Goal: Book appointment/travel/reservation

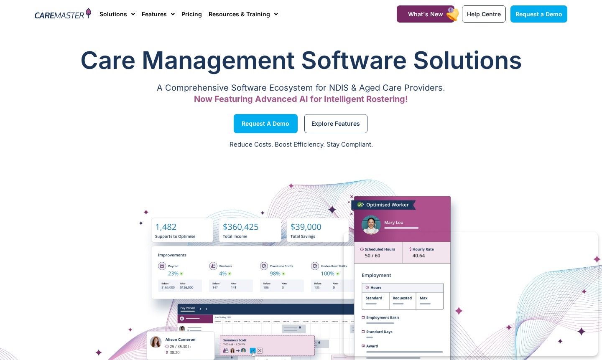
click at [32, 51] on div "Care Management Software Solutions A Comprehensive Software Ecosystem for NDIS …" at bounding box center [301, 75] width 541 height 73
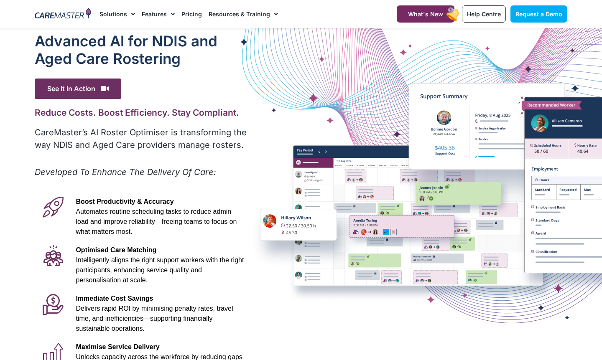
click at [20, 76] on div at bounding box center [301, 233] width 602 height 411
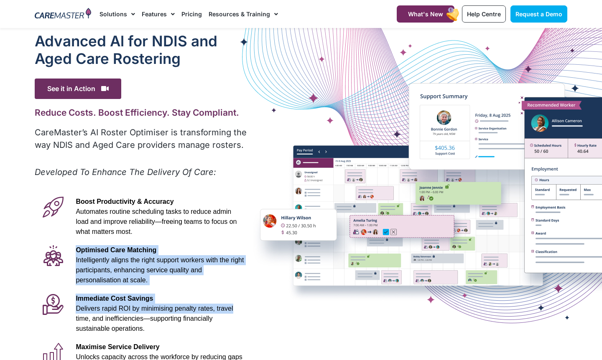
drag, startPoint x: 397, startPoint y: 303, endPoint x: 344, endPoint y: 230, distance: 89.2
click at [344, 230] on div "Advanced Al for NDIS and Aged Care Rostering See it in Action Video Player [URL…" at bounding box center [301, 233] width 541 height 411
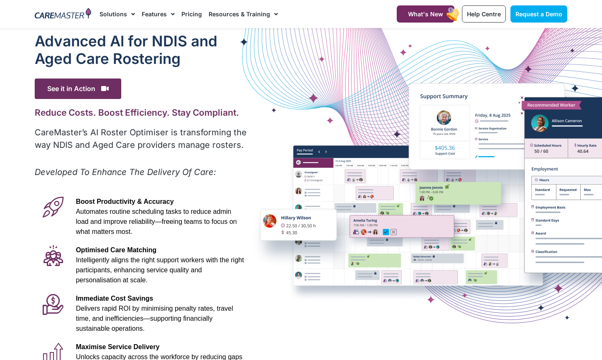
drag, startPoint x: 353, startPoint y: 155, endPoint x: 295, endPoint y: 146, distance: 59.3
click at [295, 146] on div "Advanced Al for NDIS and Aged Care Rostering See it in Action Video Player [URL…" at bounding box center [301, 233] width 541 height 411
click at [305, 317] on div "Advanced Al for NDIS and Aged Care Rostering See it in Action Video Player http…" at bounding box center [301, 233] width 541 height 411
click at [91, 88] on span "See it in Action" at bounding box center [78, 89] width 87 height 20
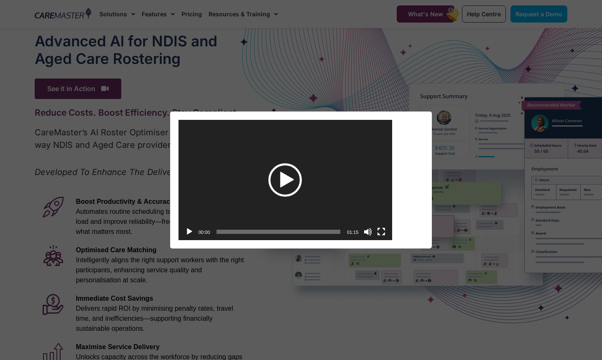
click at [287, 178] on div "Play" at bounding box center [284, 179] width 33 height 33
click at [367, 229] on button "Mute" at bounding box center [368, 232] width 8 height 8
click at [367, 229] on button "Unmute" at bounding box center [368, 232] width 8 height 8
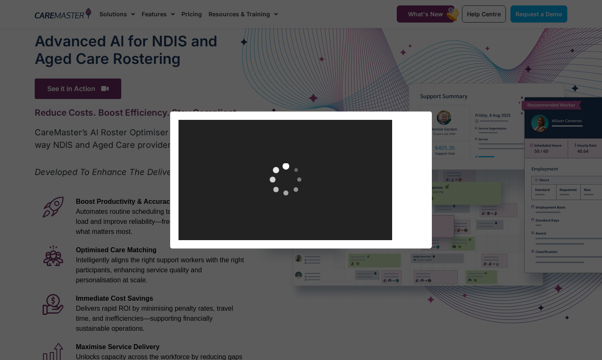
drag, startPoint x: 359, startPoint y: 216, endPoint x: 326, endPoint y: 204, distance: 35.9
click at [326, 120] on div "https://caremaster.com.au/wp-content/uploads/2025/05/RO_screenshots_D4-web.mp4 …" at bounding box center [285, 120] width 214 height 0
click at [105, 90] on div "Video Player https://caremaster.com.au/wp-content/uploads/2025/05/RO_screenshot…" at bounding box center [301, 180] width 602 height 360
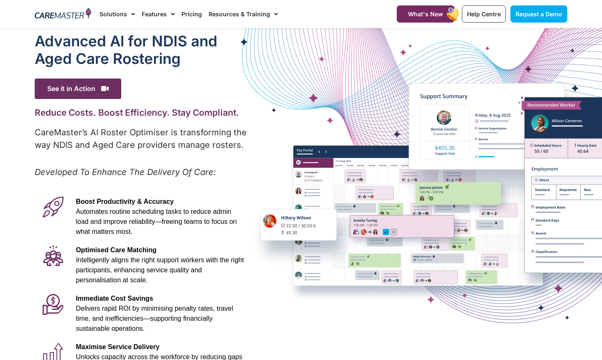
click at [105, 90] on icon at bounding box center [105, 88] width 8 height 7
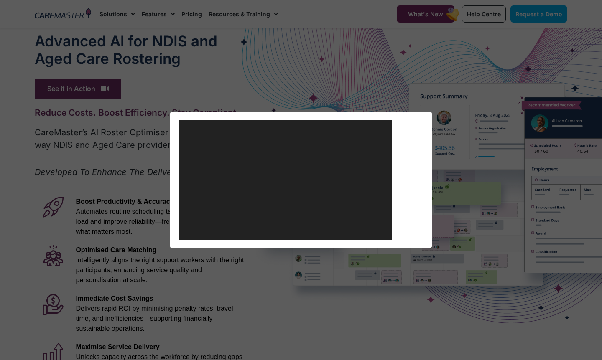
click at [105, 90] on div "Video Player https://caremaster.com.au/wp-content/uploads/2025/05/RO_screenshot…" at bounding box center [301, 180] width 602 height 360
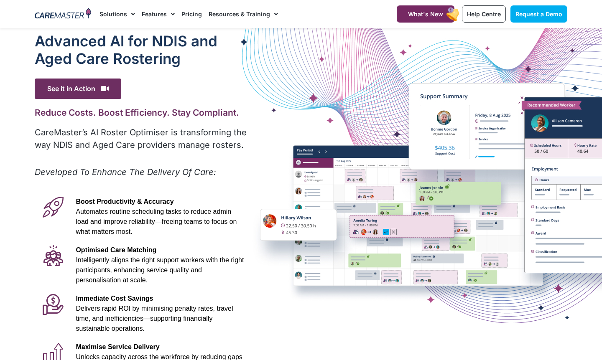
click at [343, 323] on div "Advanced Al for NDIS and Aged Care Rostering See it in Action Video Player http…" at bounding box center [301, 233] width 541 height 411
click at [220, 79] on div "See it in Action" at bounding box center [142, 89] width 214 height 20
click at [366, 316] on div "Advanced Al for NDIS and Aged Care Rostering See it in Action Video Player http…" at bounding box center [301, 233] width 541 height 411
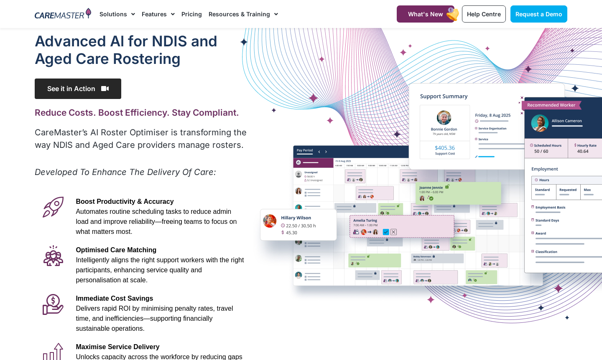
click at [62, 87] on span "See it in Action" at bounding box center [78, 89] width 87 height 20
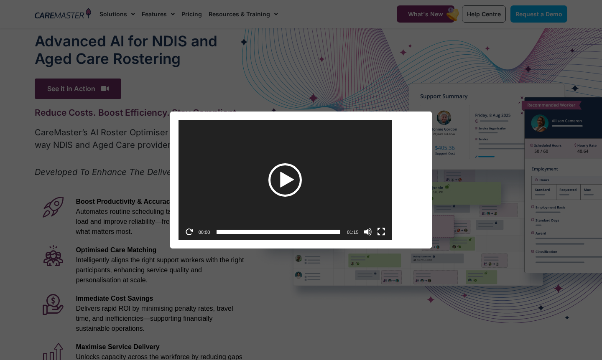
click at [285, 179] on div "Play" at bounding box center [284, 179] width 33 height 33
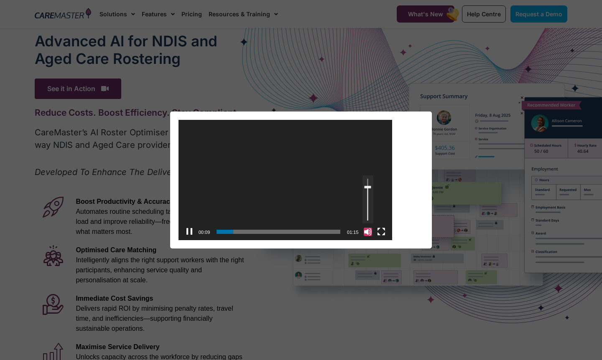
click at [366, 232] on button "Mute" at bounding box center [368, 232] width 8 height 8
click at [188, 232] on button "Pause" at bounding box center [189, 232] width 8 height 8
click at [188, 232] on button "Play" at bounding box center [189, 232] width 8 height 8
click at [323, 280] on div "Video Player https://caremaster.com.au/wp-content/uploads/2025/05/RO_screenshot…" at bounding box center [301, 180] width 602 height 360
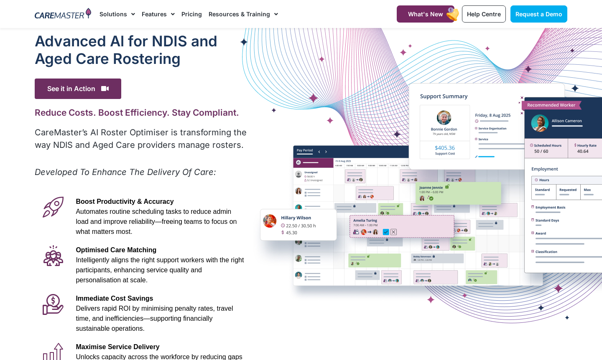
click at [325, 288] on div "Advanced Al for NDIS and Aged Care Rostering See it in Action Video Player http…" at bounding box center [301, 233] width 541 height 411
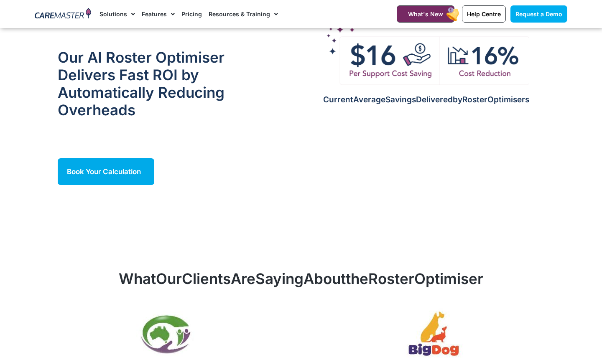
scroll to position [778, 0]
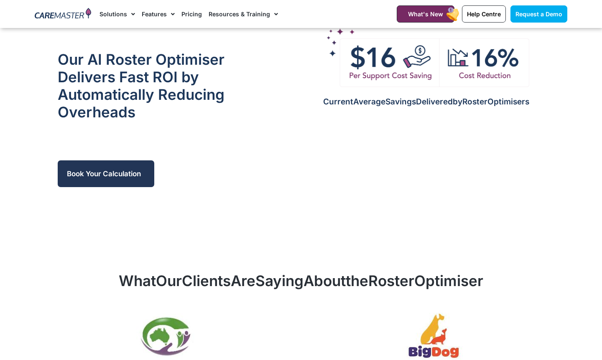
click at [133, 173] on span "Book Your Calculation" at bounding box center [104, 174] width 74 height 8
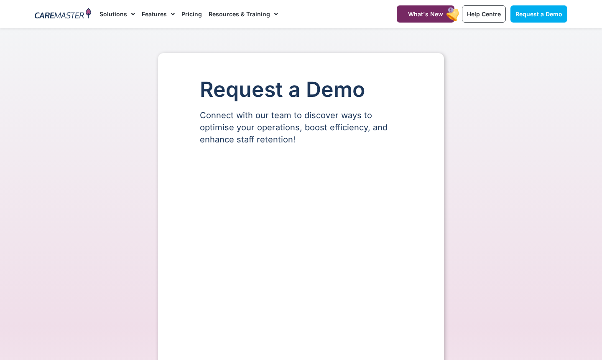
select select "**"
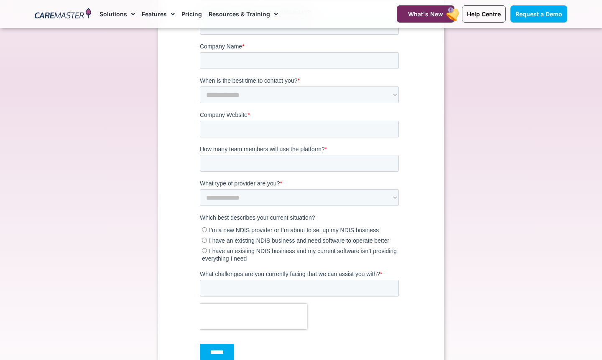
scroll to position [254, 0]
